Goal: Communication & Community: Answer question/provide support

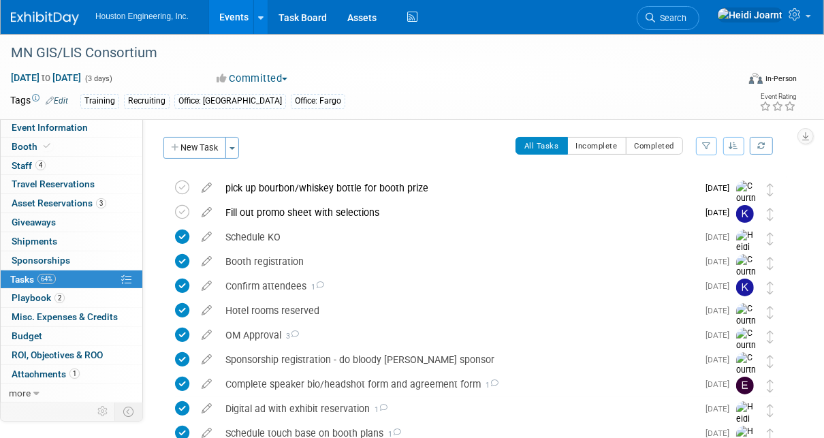
scroll to position [346, 0]
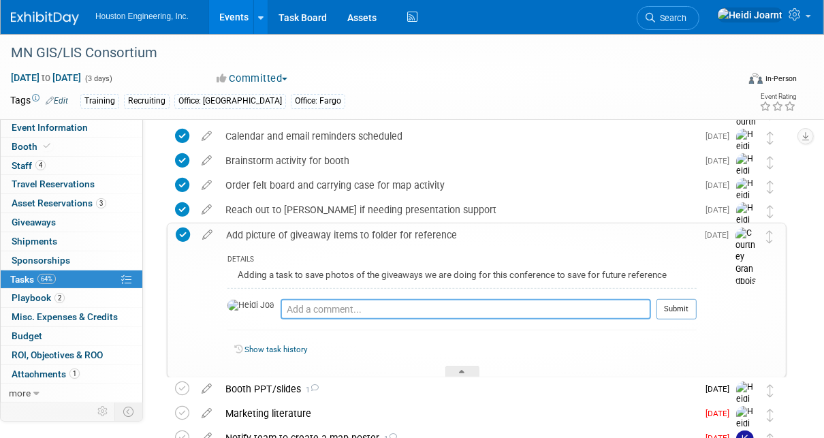
click at [401, 307] on textarea at bounding box center [466, 309] width 371 height 20
type textarea "T"
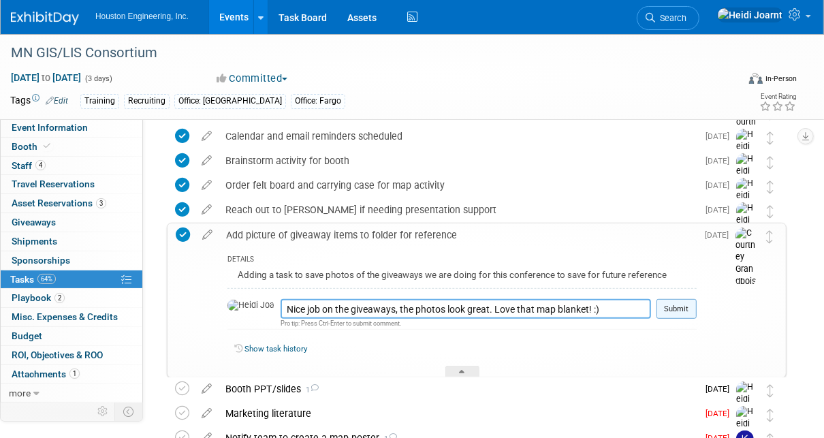
type textarea "Nice job on the giveaways, the photos look great. Love that map blanket! :)"
click at [686, 314] on button "Submit" at bounding box center [677, 309] width 40 height 20
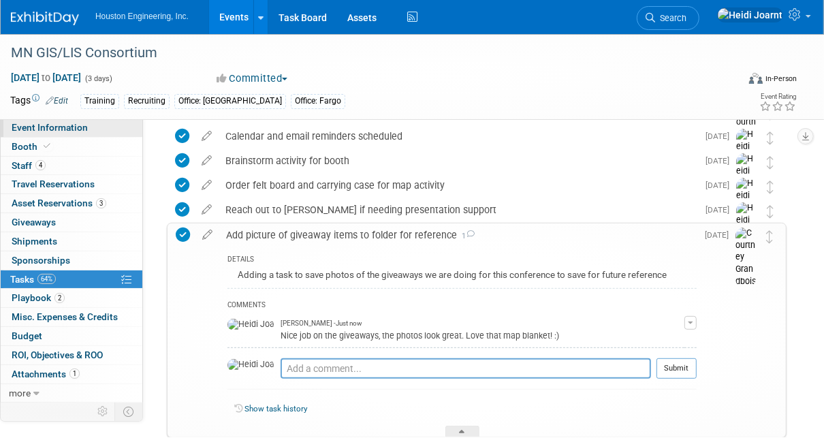
click at [64, 123] on span "Event Information" at bounding box center [50, 127] width 76 height 11
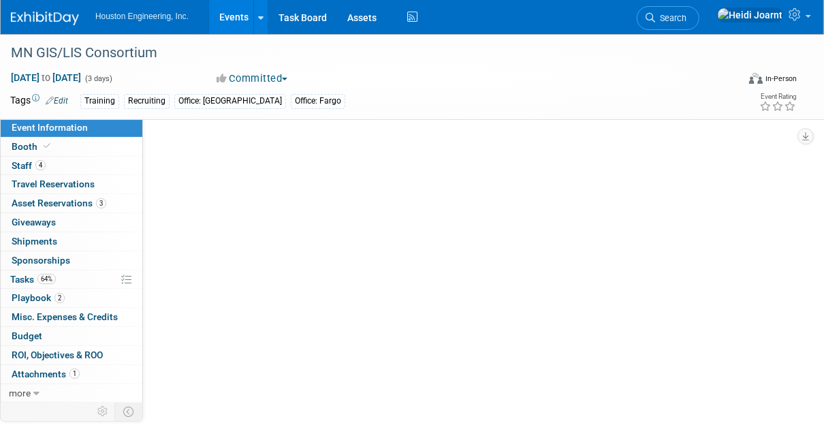
scroll to position [0, 0]
select select "3 - Reg/Prep Done"
select select "Yes"
select select "Geo. Technology"
